Goal: Information Seeking & Learning: Learn about a topic

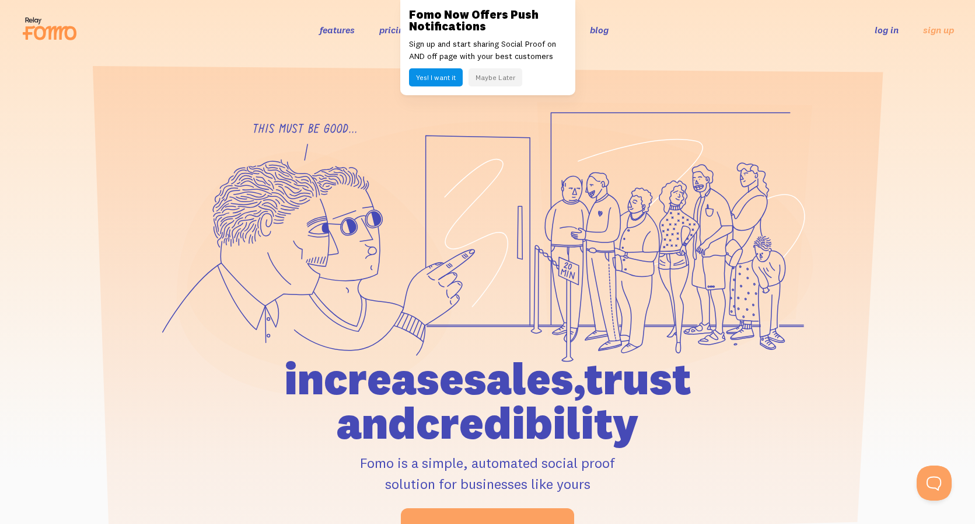
click at [488, 76] on button "Maybe Later" at bounding box center [496, 77] width 54 height 18
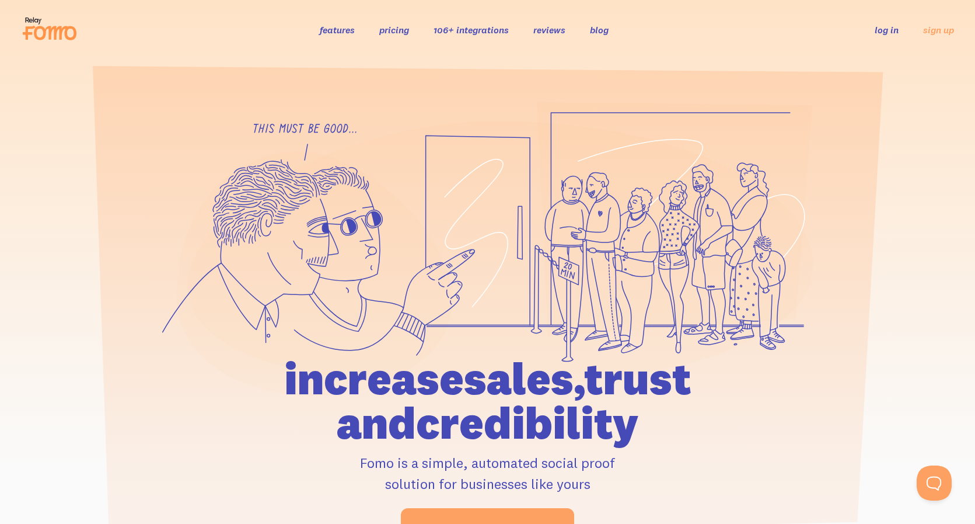
click at [329, 35] on link "features" at bounding box center [337, 30] width 35 height 12
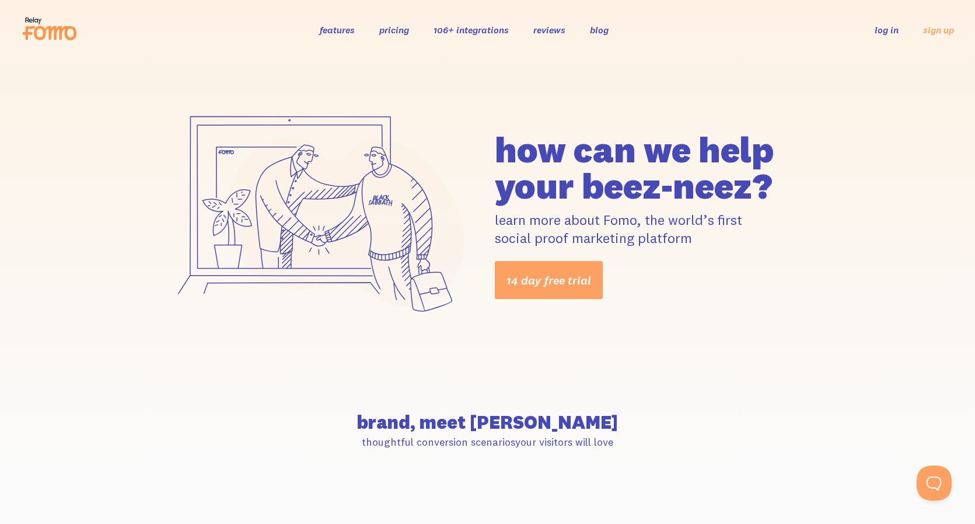
click at [343, 33] on link "features" at bounding box center [337, 30] width 35 height 12
click at [873, 323] on div "how can we help your beez-neez? learn more about Fomo, the world’s first social…" at bounding box center [487, 215] width 975 height 311
